Goal: Task Accomplishment & Management: Use online tool/utility

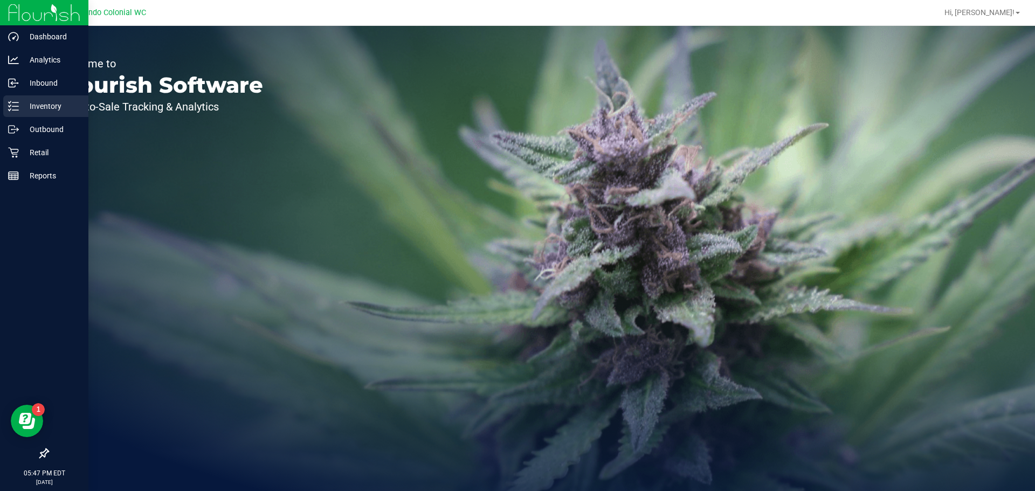
click at [10, 102] on icon at bounding box center [13, 106] width 11 height 11
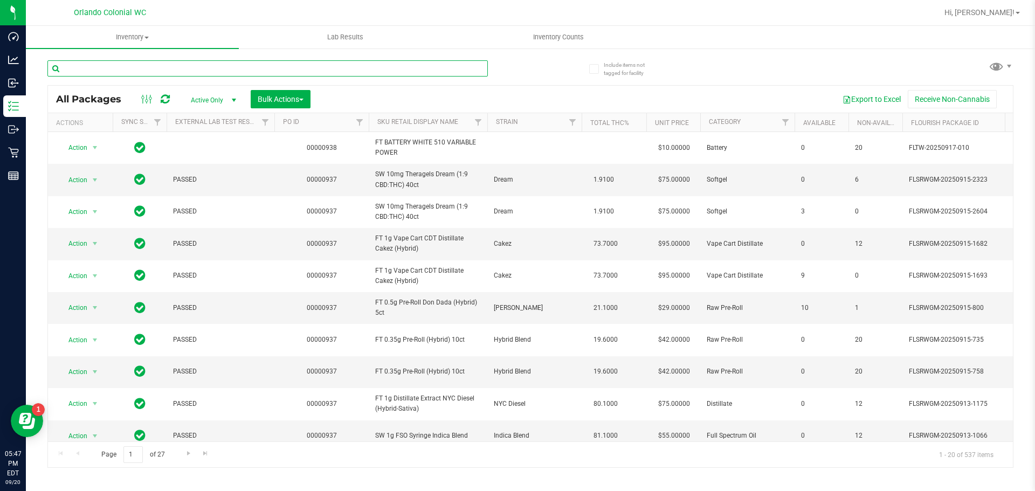
click at [97, 68] on input "text" at bounding box center [267, 68] width 440 height 16
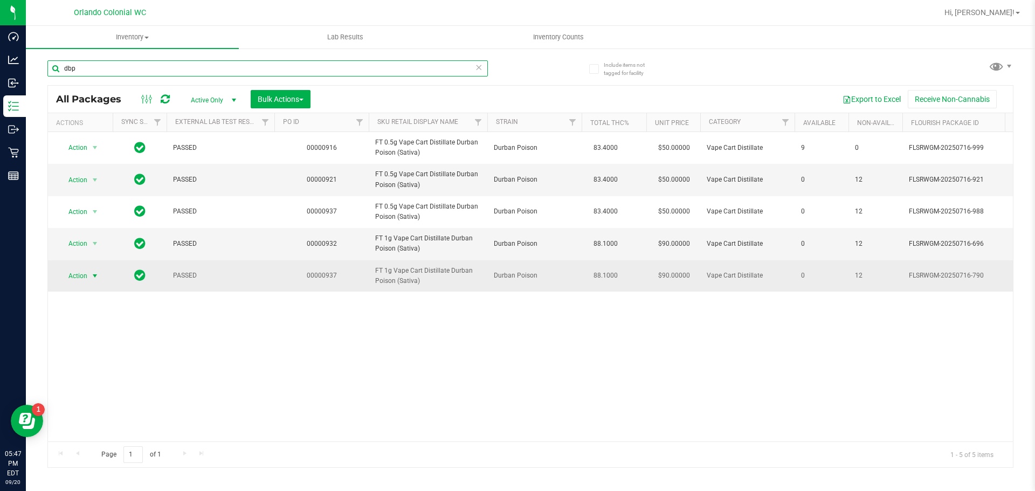
type input "dbp"
click at [86, 276] on span "Action" at bounding box center [73, 275] width 29 height 15
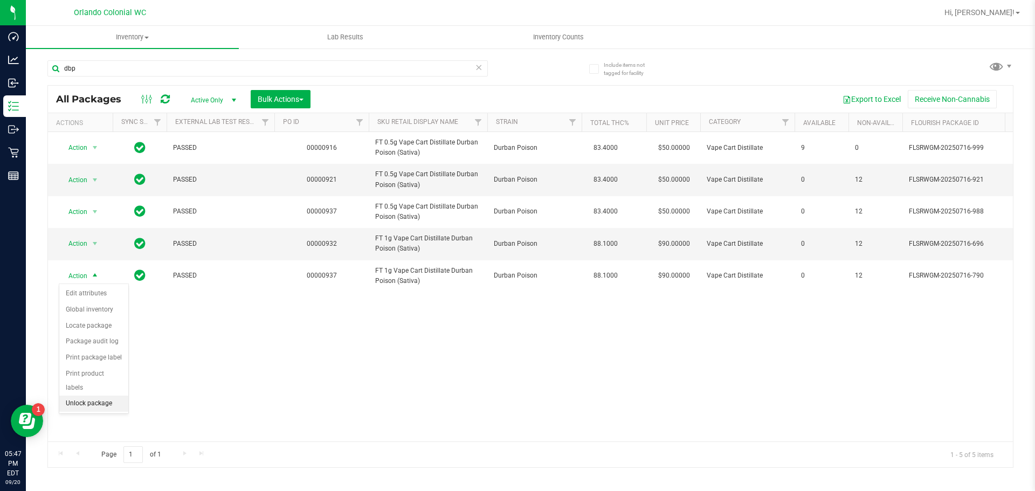
click at [109, 396] on li "Unlock package" at bounding box center [93, 404] width 69 height 16
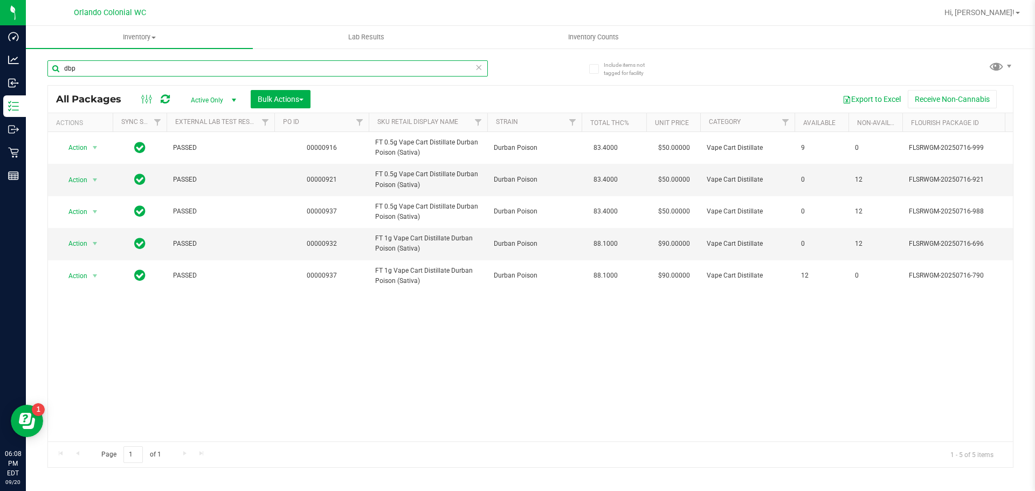
click at [168, 66] on input "dbp" at bounding box center [267, 68] width 440 height 16
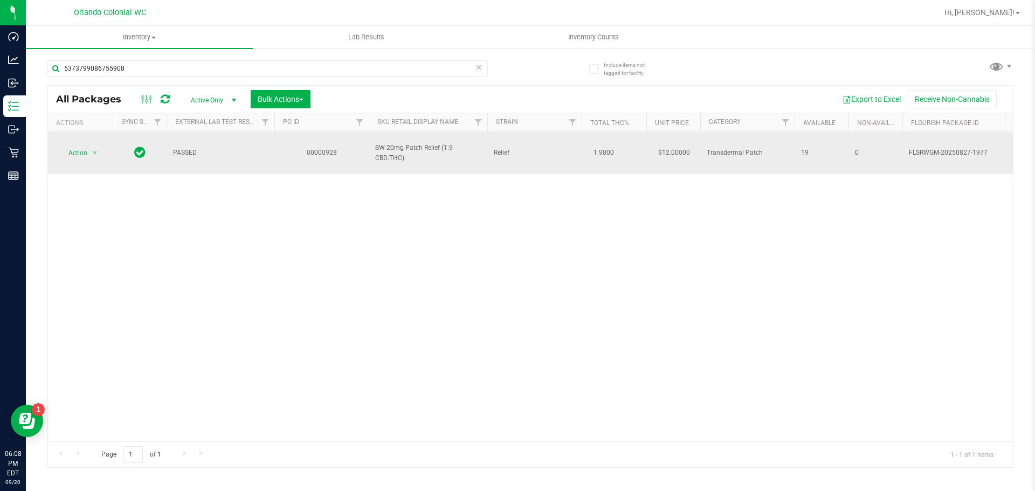
click at [88, 146] on span "select" at bounding box center [94, 153] width 13 height 15
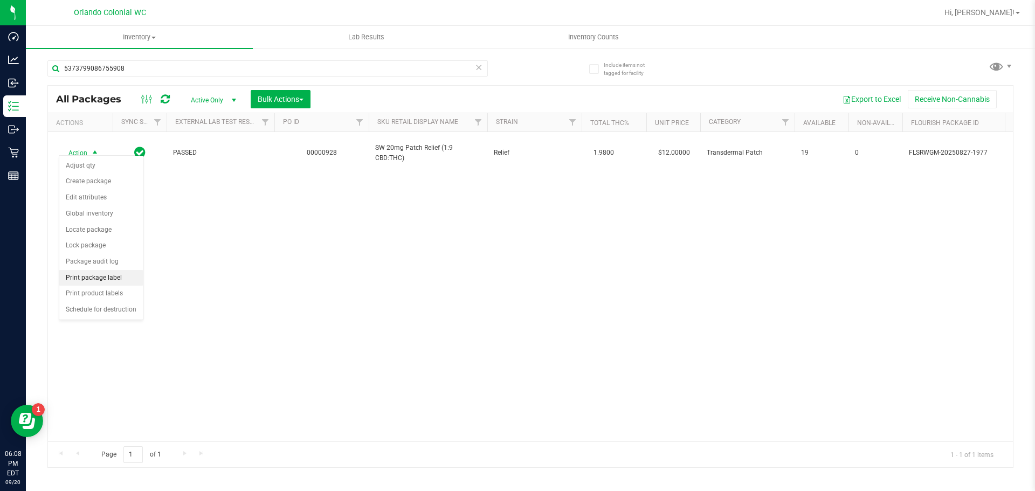
click at [120, 276] on li "Print package label" at bounding box center [101, 278] width 84 height 16
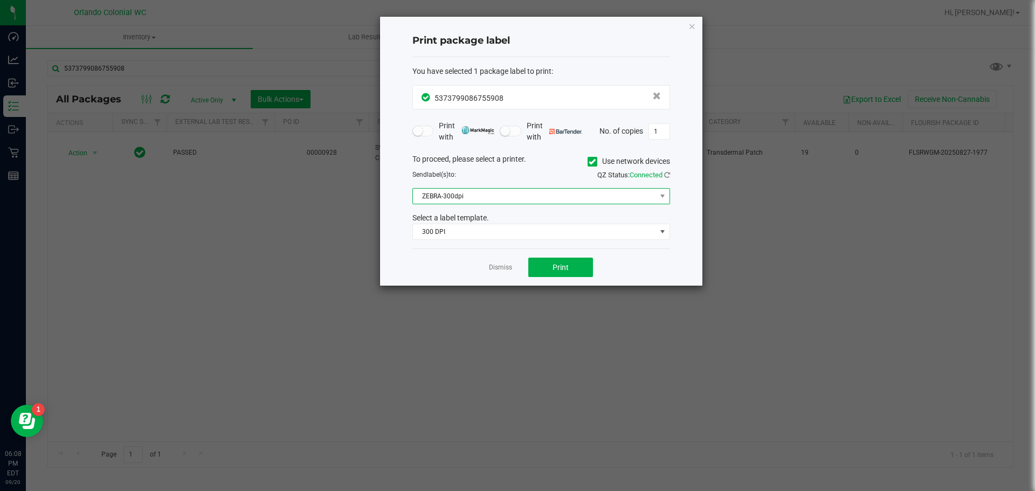
click at [447, 197] on span "ZEBRA-300dpi" at bounding box center [534, 196] width 243 height 15
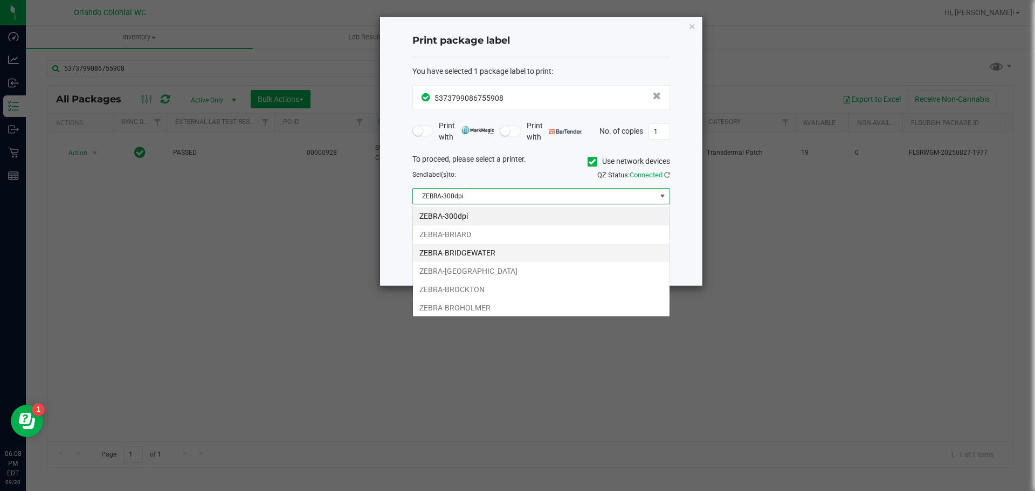
scroll to position [16, 258]
click at [459, 274] on li "ZEBRA-[GEOGRAPHIC_DATA]" at bounding box center [541, 271] width 257 height 18
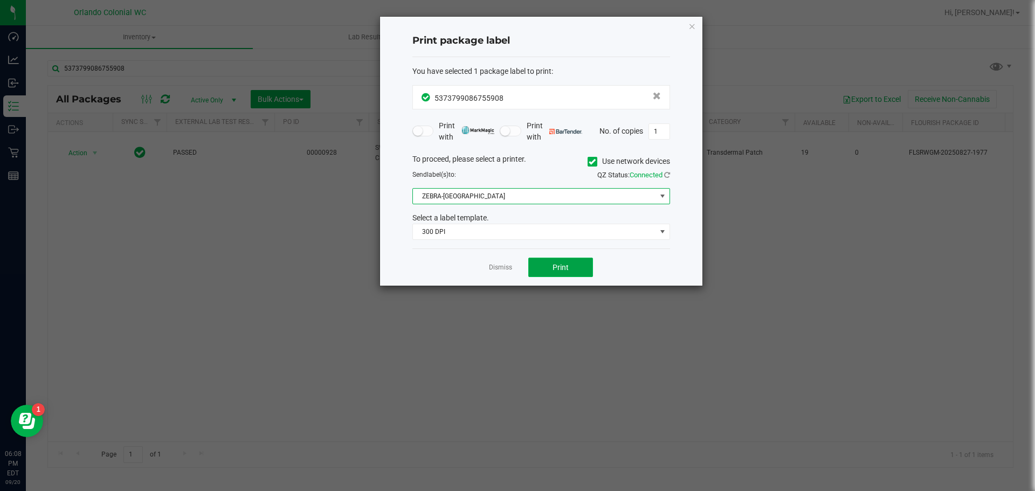
click at [555, 270] on span "Print" at bounding box center [561, 267] width 16 height 9
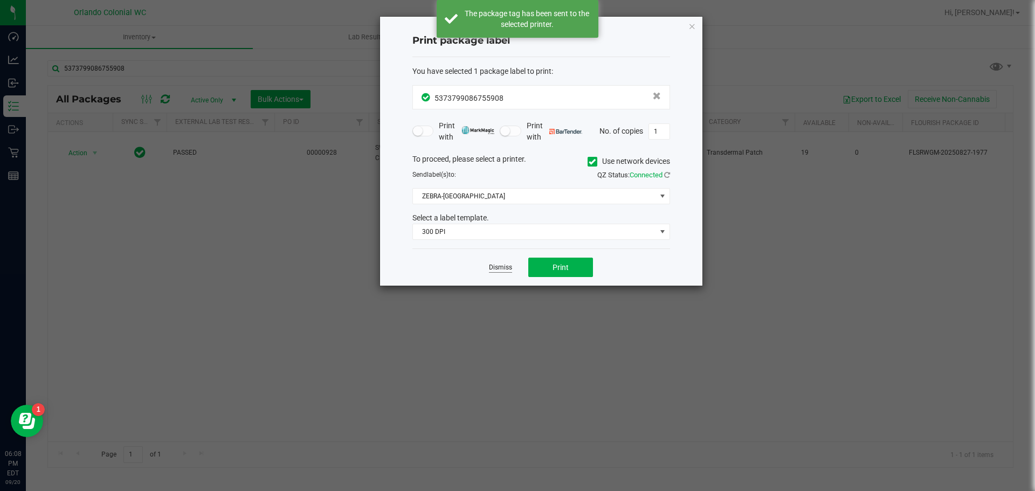
click at [507, 264] on link "Dismiss" at bounding box center [500, 267] width 23 height 9
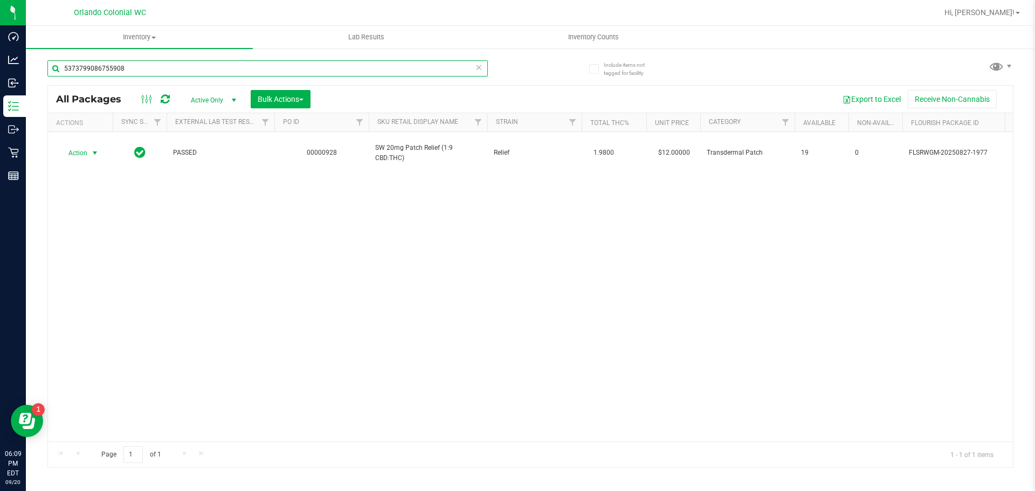
click at [143, 67] on input "5373799086755908" at bounding box center [267, 68] width 440 height 16
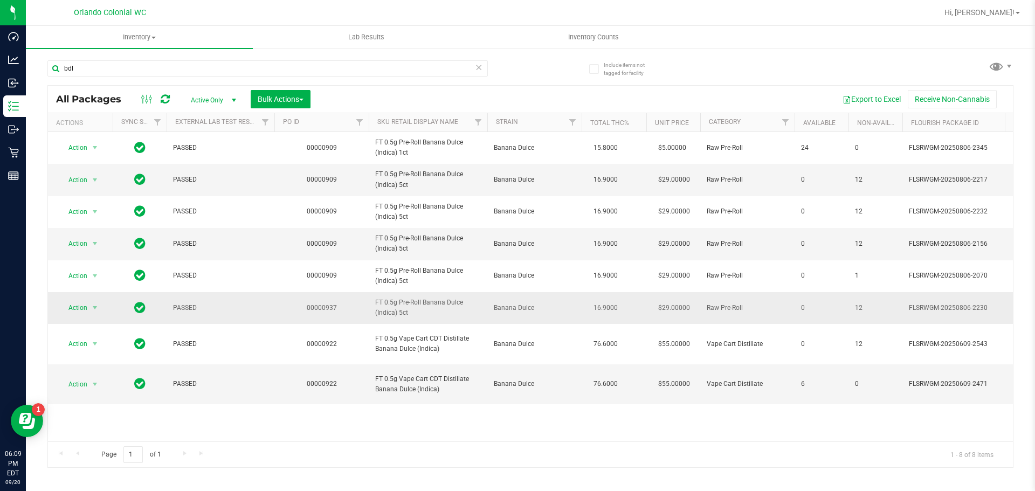
click at [415, 306] on span "FT 0.5g Pre-Roll Banana Dulce (Indica) 5ct" at bounding box center [428, 308] width 106 height 20
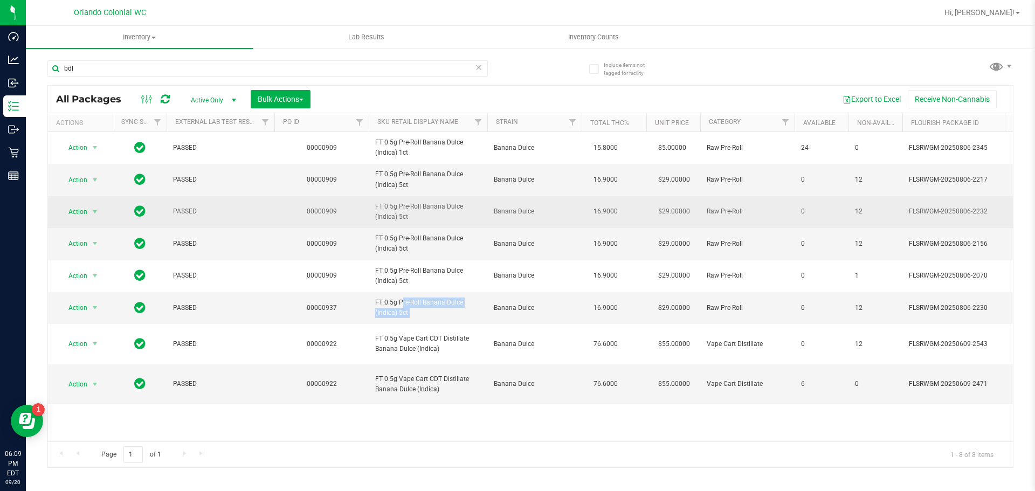
copy tr "FT 0.5g Pre-Roll Banana Dulce (Indica) 5ct"
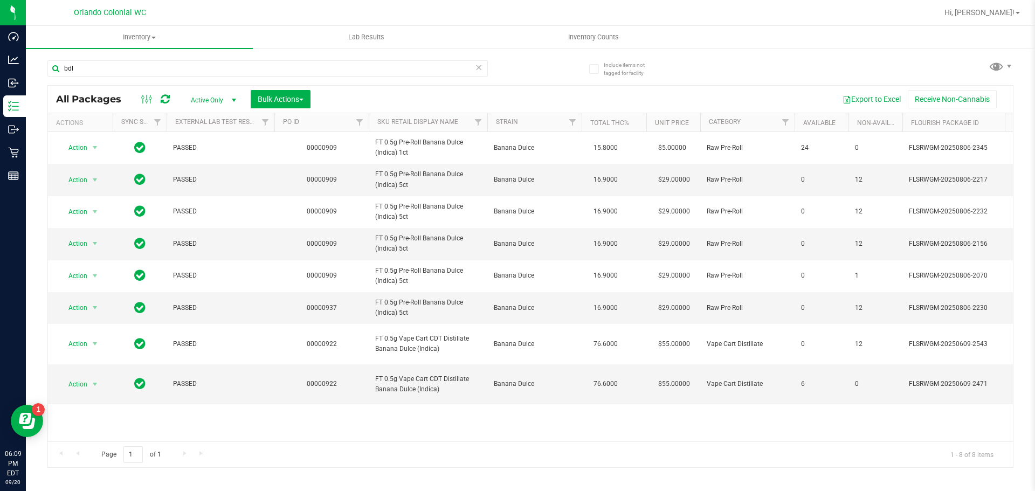
click at [409, 77] on div "bdl" at bounding box center [267, 72] width 440 height 25
click at [407, 72] on input "bdl" at bounding box center [267, 68] width 440 height 16
paste input "FT 0.5g Pre-Roll Banana Dulce (Indica) 5ct"
type input "FT 0.5g Pre-Roll Banana Dulce (Indica) 5ct"
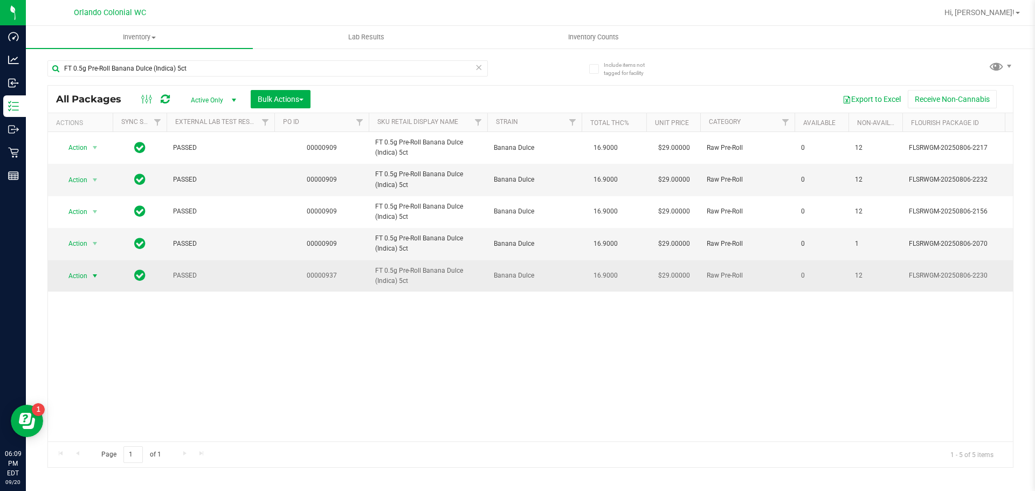
click at [86, 273] on span "Action" at bounding box center [73, 275] width 29 height 15
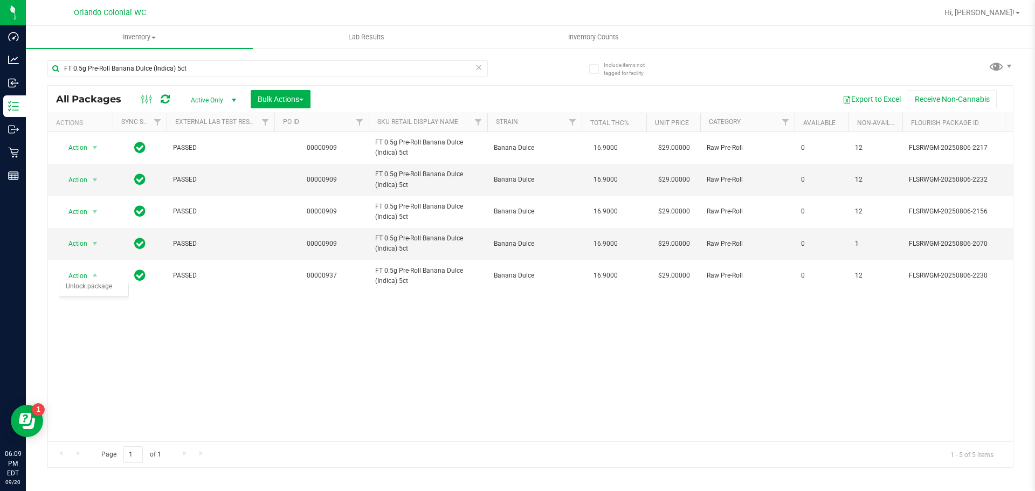
click at [498, 359] on div "Action Action Edit attributes Global inventory Locate package Package audit log…" at bounding box center [530, 286] width 965 height 309
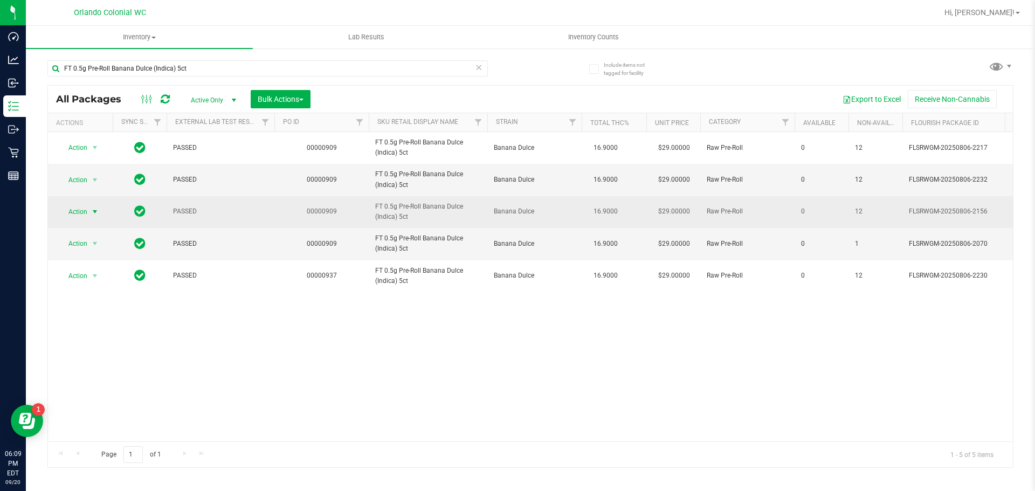
click at [73, 206] on span "Action" at bounding box center [73, 211] width 29 height 15
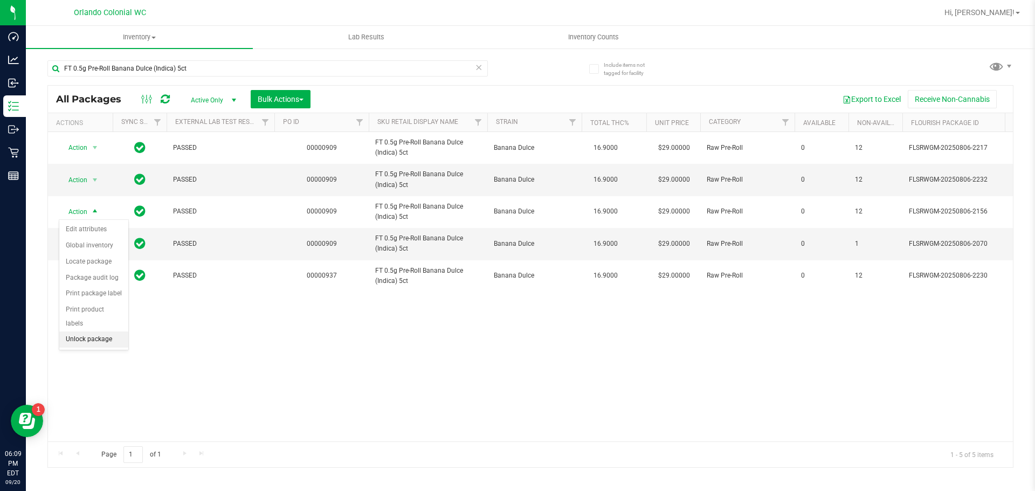
click at [92, 332] on li "Unlock package" at bounding box center [93, 340] width 69 height 16
